Goal: Navigation & Orientation: Find specific page/section

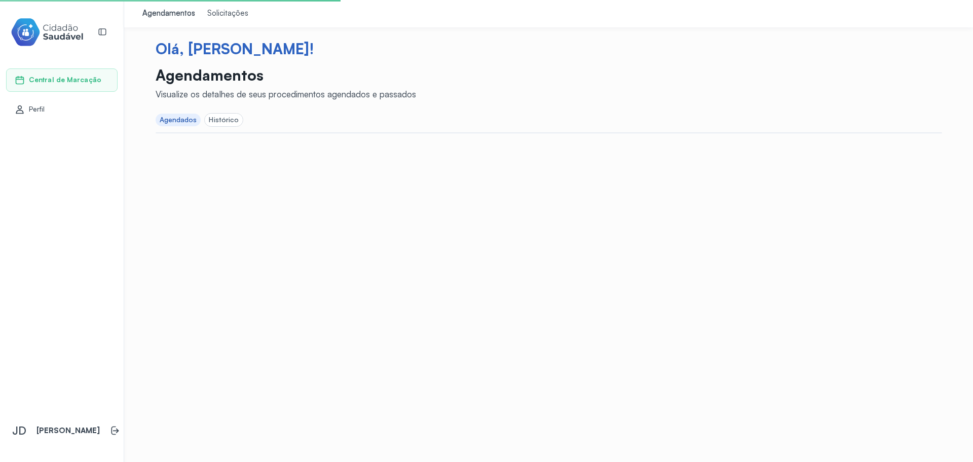
click at [428, 216] on div "Agendamentos Solicitações Olá, [PERSON_NAME]! Agendamentos Visualize os detalhe…" at bounding box center [548, 231] width 849 height 462
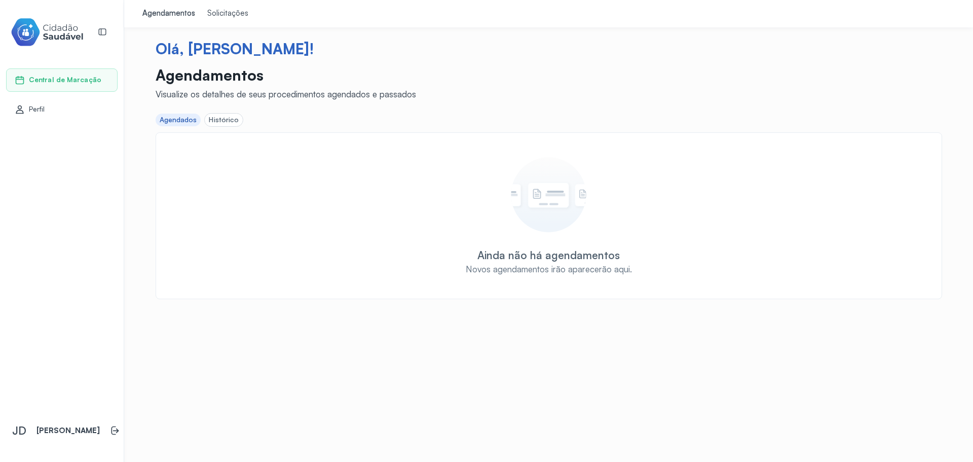
click at [218, 117] on div "Histórico" at bounding box center [224, 120] width 30 height 9
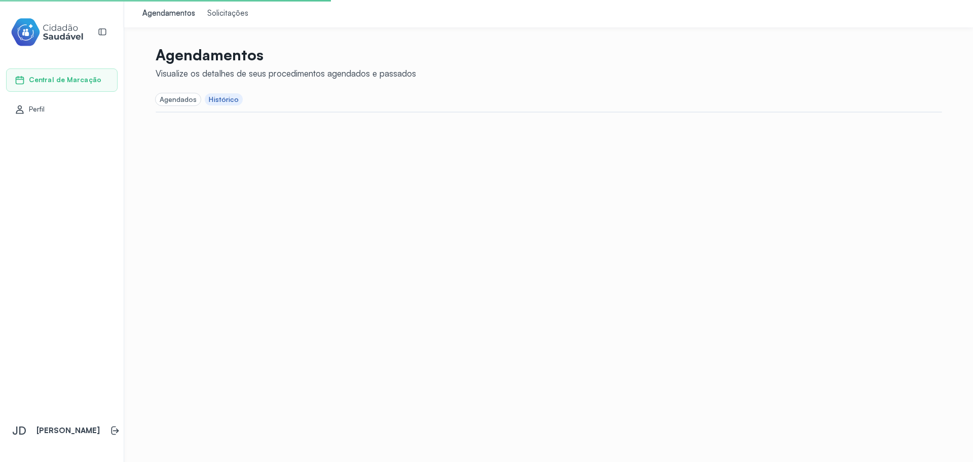
click at [177, 95] on div "Agendados" at bounding box center [179, 99] width 38 height 9
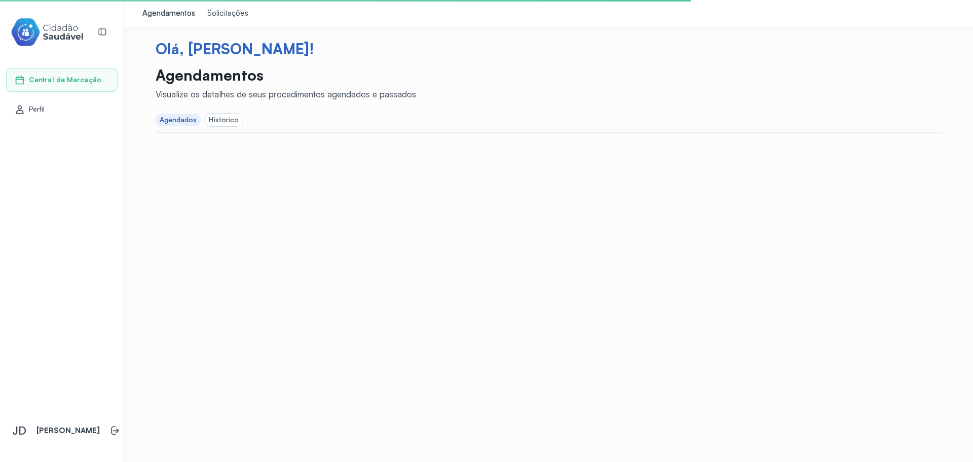
click at [30, 106] on span "Perfil" at bounding box center [37, 109] width 16 height 9
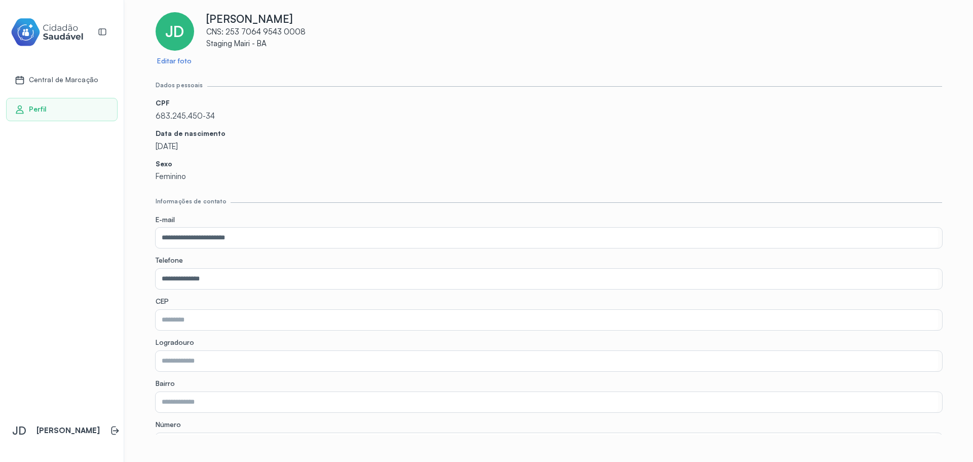
click at [57, 78] on span "Central de Marcação" at bounding box center [63, 80] width 69 height 9
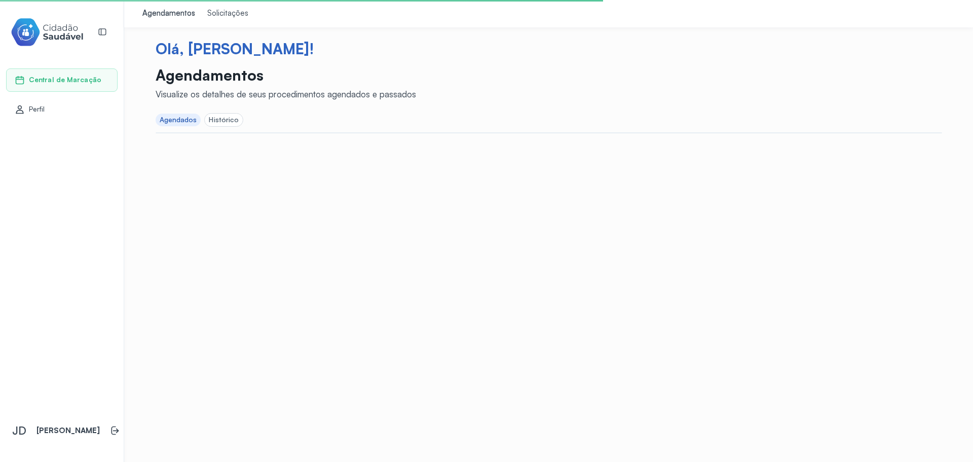
click at [243, 189] on div "Agendamentos Solicitações Olá, [PERSON_NAME]! Agendamentos Visualize os detalhe…" at bounding box center [548, 231] width 849 height 462
